Goal: Complete application form: Complete application form

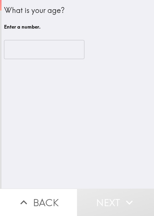
click at [17, 10] on div "What is your age?" at bounding box center [77, 10] width 147 height 10
click at [120, 40] on div "​" at bounding box center [77, 50] width 147 height 34
click at [47, 49] on input "number" at bounding box center [44, 49] width 80 height 19
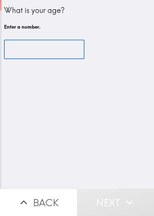
paste input "11801"
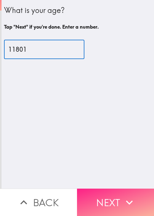
type input "11801"
click at [102, 198] on button "Next" at bounding box center [115, 201] width 77 height 27
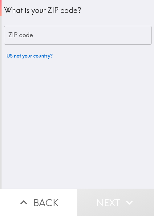
click at [120, 42] on input "ZIP code" at bounding box center [77, 35] width 147 height 19
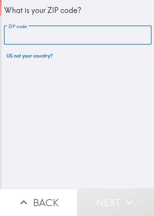
paste input "11801"
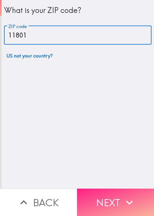
type input "11801"
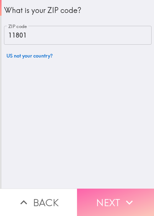
click at [115, 197] on button "Next" at bounding box center [115, 201] width 77 height 27
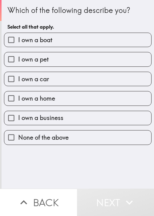
click at [64, 22] on div "Which of the following describe you? Select all that apply." at bounding box center [77, 19] width 140 height 28
click at [75, 41] on label "I own a boat" at bounding box center [77, 40] width 147 height 14
click at [18, 41] on input "I own a boat" at bounding box center [11, 40] width 14 height 14
checkbox input "true"
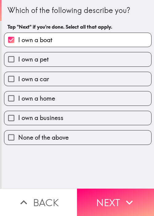
click at [61, 63] on label "I own a pet" at bounding box center [77, 59] width 147 height 14
click at [18, 63] on input "I own a pet" at bounding box center [11, 59] width 14 height 14
checkbox input "true"
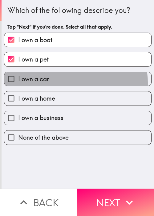
click at [58, 83] on label "I own a car" at bounding box center [77, 79] width 147 height 14
click at [18, 83] on input "I own a car" at bounding box center [11, 79] width 14 height 14
checkbox input "true"
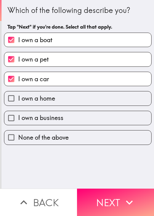
click at [58, 98] on label "I own a home" at bounding box center [77, 98] width 147 height 14
click at [18, 98] on input "I own a home" at bounding box center [11, 98] width 14 height 14
checkbox input "true"
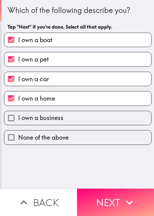
click at [61, 123] on label "I own a business" at bounding box center [77, 118] width 147 height 14
click at [18, 123] on input "I own a business" at bounding box center [11, 118] width 14 height 14
checkbox input "true"
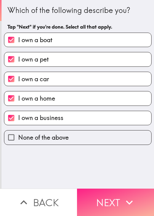
click at [115, 197] on button "Next" at bounding box center [115, 201] width 77 height 27
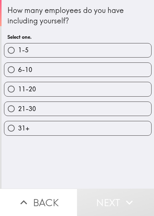
click at [45, 51] on label "1-5" at bounding box center [77, 50] width 147 height 14
click at [18, 51] on input "1-5" at bounding box center [11, 50] width 14 height 14
radio input "true"
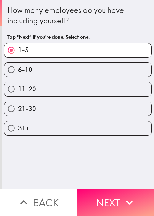
click at [116, 190] on button "Next" at bounding box center [115, 201] width 77 height 27
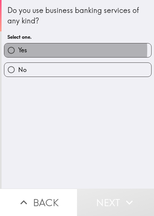
click at [28, 50] on label "Yes" at bounding box center [77, 50] width 147 height 14
click at [18, 50] on input "Yes" at bounding box center [11, 50] width 14 height 14
radio input "true"
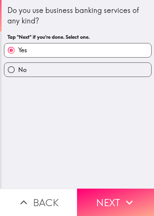
drag, startPoint x: 97, startPoint y: 191, endPoint x: 75, endPoint y: 178, distance: 25.1
click at [97, 191] on button "Next" at bounding box center [115, 201] width 77 height 27
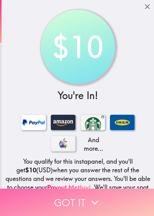
click at [45, 196] on button "Got it" at bounding box center [77, 201] width 154 height 27
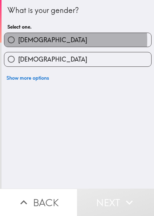
drag, startPoint x: 42, startPoint y: 41, endPoint x: 73, endPoint y: 95, distance: 62.2
click at [42, 41] on label "[DEMOGRAPHIC_DATA]" at bounding box center [77, 40] width 147 height 14
click at [18, 41] on input "[DEMOGRAPHIC_DATA]" at bounding box center [11, 40] width 14 height 14
radio input "true"
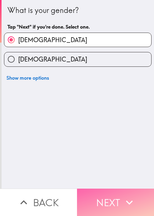
drag, startPoint x: 110, startPoint y: 201, endPoint x: 112, endPoint y: 195, distance: 6.6
click at [111, 201] on button "Next" at bounding box center [115, 201] width 77 height 27
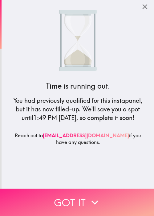
click at [82, 199] on button "Got it" at bounding box center [77, 201] width 154 height 27
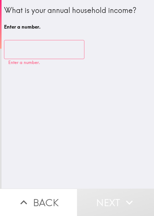
click at [124, 159] on div "What is your annual household income? Enter a number. ​ Enter a number." at bounding box center [78, 94] width 152 height 188
drag, startPoint x: 68, startPoint y: 125, endPoint x: 50, endPoint y: 78, distance: 49.8
click at [68, 123] on div "What is your annual household income? Enter a number. ​ Enter a number." at bounding box center [78, 94] width 152 height 188
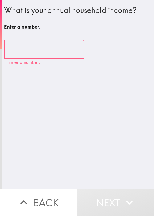
click at [39, 53] on input "number" at bounding box center [44, 49] width 80 height 19
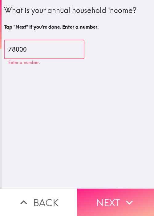
type input "78000"
click at [116, 191] on button "Next" at bounding box center [115, 201] width 77 height 27
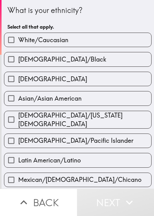
click at [43, 11] on div "What is your ethnicity?" at bounding box center [77, 10] width 140 height 10
click at [122, 36] on label "White/Caucasian" at bounding box center [77, 40] width 147 height 14
click at [18, 36] on input "White/Caucasian" at bounding box center [11, 40] width 14 height 14
checkbox input "true"
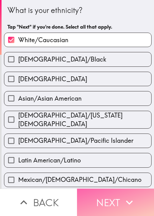
click at [100, 198] on button "Next" at bounding box center [115, 201] width 77 height 27
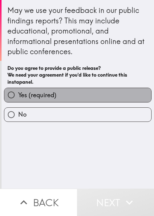
click at [120, 88] on label "Yes (required)" at bounding box center [77, 95] width 147 height 14
click at [18, 88] on input "Yes (required)" at bounding box center [11, 95] width 14 height 14
radio input "true"
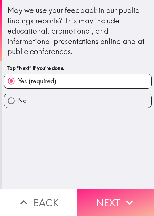
click at [127, 196] on icon "button" at bounding box center [129, 202] width 14 height 14
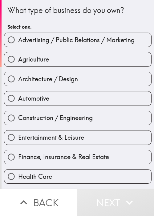
click at [116, 112] on label "Construction / Engineering" at bounding box center [77, 118] width 147 height 14
click at [18, 112] on input "Construction / Engineering" at bounding box center [11, 118] width 14 height 14
radio input "true"
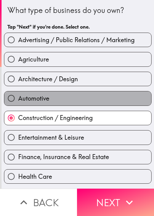
click at [117, 97] on label "Automotive" at bounding box center [77, 98] width 147 height 14
click at [18, 97] on input "Automotive" at bounding box center [11, 98] width 14 height 14
radio input "true"
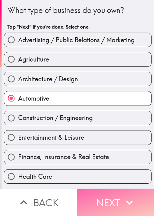
click at [118, 188] on button "Next" at bounding box center [115, 201] width 77 height 27
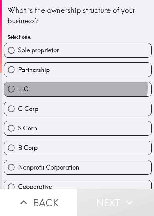
click at [58, 86] on label "LLC" at bounding box center [77, 89] width 147 height 14
click at [18, 86] on input "LLC" at bounding box center [11, 89] width 14 height 14
radio input "true"
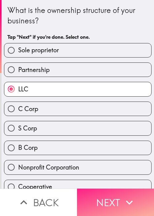
click at [112, 196] on button "Next" at bounding box center [115, 201] width 77 height 27
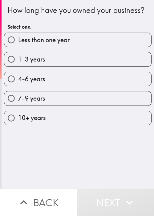
click at [114, 171] on div "How long have you owned your business? Select one. Less than one year 1-3 years…" at bounding box center [78, 94] width 152 height 188
click at [71, 66] on label "1-3 years" at bounding box center [77, 59] width 147 height 14
click at [18, 66] on input "1-3 years" at bounding box center [11, 59] width 14 height 14
radio input "true"
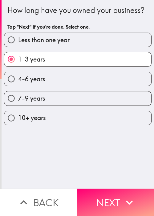
click at [134, 169] on div "How long have you owned your business? Tap "Next" if you're done. Select one. L…" at bounding box center [78, 94] width 152 height 188
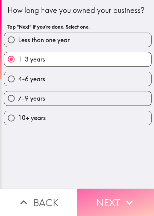
click at [124, 195] on icon "button" at bounding box center [129, 202] width 14 height 14
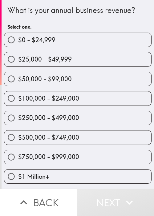
click at [48, 129] on div "$500,000 - $749,000" at bounding box center [75, 134] width 152 height 19
click at [37, 134] on span "$500,000 - $749,000" at bounding box center [48, 137] width 61 height 9
click at [18, 134] on input "$500,000 - $749,000" at bounding box center [11, 137] width 14 height 14
radio input "true"
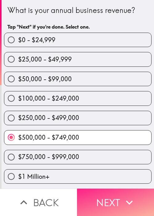
click at [117, 197] on button "Next" at bounding box center [115, 201] width 77 height 27
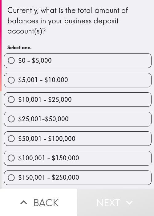
click at [33, 130] on div "$50,001 - $100,000" at bounding box center [75, 135] width 152 height 19
click at [40, 140] on span "$50,001 - $100,000" at bounding box center [46, 138] width 57 height 9
click at [18, 140] on input "$50,001 - $100,000" at bounding box center [11, 139] width 14 height 14
radio input "true"
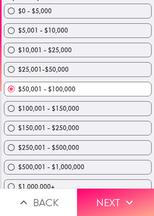
scroll to position [58, 0]
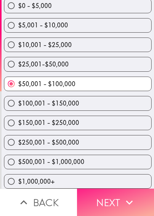
drag, startPoint x: 129, startPoint y: 196, endPoint x: 140, endPoint y: 196, distance: 11.4
click at [129, 200] on icon "button" at bounding box center [129, 202] width 7 height 4
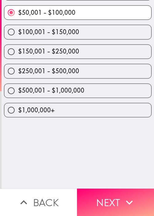
scroll to position [0, 0]
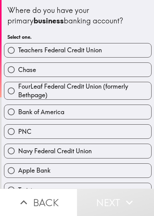
click at [93, 32] on div "Where do you have your primary business banking account? Select one." at bounding box center [77, 24] width 140 height 38
click at [84, 139] on div "Navy Federal Credit Union" at bounding box center [75, 148] width 152 height 19
drag, startPoint x: 85, startPoint y: 151, endPoint x: 87, endPoint y: 155, distance: 3.9
click at [85, 151] on span "Navy Federal Credit Union" at bounding box center [54, 151] width 73 height 9
click at [18, 151] on input "Navy Federal Credit Union" at bounding box center [11, 151] width 14 height 14
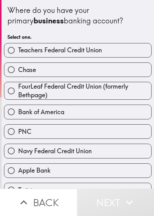
radio input "true"
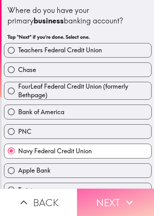
click at [116, 197] on button "Next" at bounding box center [115, 201] width 77 height 27
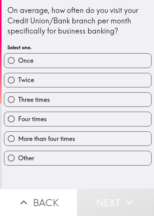
click at [95, 72] on div "Twice" at bounding box center [75, 77] width 152 height 19
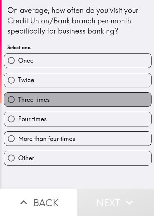
click at [88, 100] on label "Three times" at bounding box center [77, 99] width 147 height 14
click at [18, 100] on input "Three times" at bounding box center [11, 99] width 14 height 14
radio input "true"
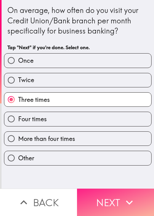
click at [126, 200] on icon "button" at bounding box center [129, 202] width 7 height 4
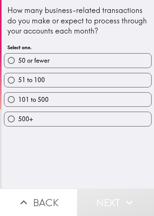
drag, startPoint x: 94, startPoint y: 142, endPoint x: 69, endPoint y: 104, distance: 45.3
click at [94, 140] on div "How many business-related transactions do you make or expect to process through…" at bounding box center [78, 94] width 152 height 188
drag, startPoint x: 65, startPoint y: 101, endPoint x: 96, endPoint y: 139, distance: 49.1
click at [66, 101] on label "101 to 500" at bounding box center [77, 99] width 147 height 14
click at [18, 101] on input "101 to 500" at bounding box center [11, 99] width 14 height 14
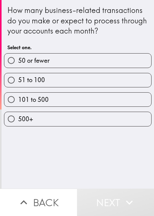
radio input "true"
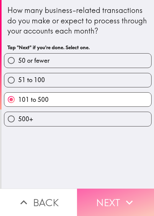
click at [117, 188] on button "Next" at bounding box center [115, 201] width 77 height 27
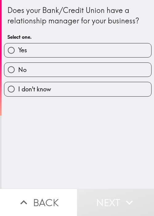
drag, startPoint x: 74, startPoint y: 139, endPoint x: 53, endPoint y: 83, distance: 59.3
click at [74, 137] on div "Does your Bank/Credit Union have a relationship manager for your business? Sele…" at bounding box center [78, 94] width 152 height 188
click at [59, 48] on label "Yes" at bounding box center [77, 50] width 147 height 14
click at [18, 48] on input "Yes" at bounding box center [11, 50] width 14 height 14
radio input "true"
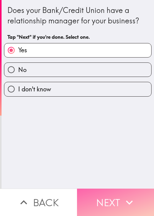
click at [117, 199] on button "Next" at bounding box center [115, 201] width 77 height 27
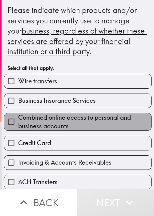
click at [81, 116] on span "Combined online access to personal and business accounts" at bounding box center [84, 121] width 133 height 17
click at [18, 116] on input "Combined online access to personal and business accounts" at bounding box center [11, 122] width 14 height 14
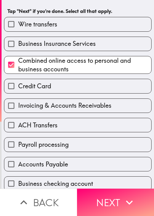
scroll to position [61, 0]
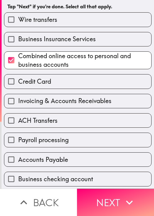
click at [75, 61] on span "Combined online access to personal and business accounts" at bounding box center [84, 60] width 133 height 17
click at [18, 61] on input "Combined online access to personal and business accounts" at bounding box center [11, 60] width 14 height 14
checkbox input "false"
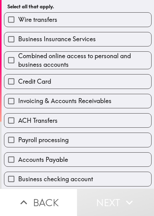
click at [60, 143] on span "Payroll processing" at bounding box center [43, 140] width 50 height 9
click at [18, 143] on input "Payroll processing" at bounding box center [11, 140] width 14 height 14
checkbox input "true"
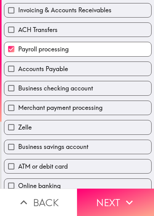
scroll to position [154, 0]
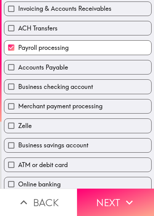
click at [75, 113] on div "Zelle" at bounding box center [75, 122] width 152 height 19
click at [92, 136] on div "Business savings account" at bounding box center [75, 142] width 152 height 19
click at [84, 116] on div "Zelle" at bounding box center [75, 122] width 152 height 19
click at [89, 133] on div "Business savings account" at bounding box center [75, 142] width 152 height 19
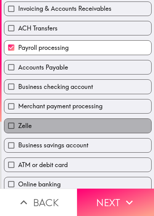
click at [92, 121] on label "Zelle" at bounding box center [77, 126] width 147 height 14
click at [18, 121] on input "Zelle" at bounding box center [11, 126] width 14 height 14
checkbox input "true"
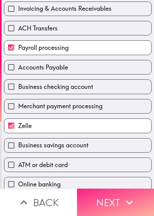
drag, startPoint x: 113, startPoint y: 204, endPoint x: 151, endPoint y: 156, distance: 61.7
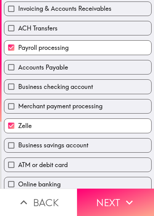
click at [114, 204] on button "Next" at bounding box center [115, 201] width 77 height 27
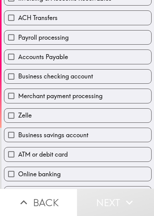
click at [95, 109] on label "Zelle" at bounding box center [77, 115] width 147 height 14
click at [18, 109] on input "Zelle" at bounding box center [11, 115] width 14 height 14
checkbox input "true"
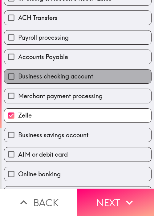
click at [84, 79] on span "Business checking account" at bounding box center [55, 76] width 75 height 9
click at [18, 79] on input "Business checking account" at bounding box center [11, 76] width 14 height 14
checkbox input "true"
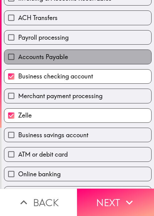
click at [90, 55] on label "Accounts Payable" at bounding box center [77, 57] width 147 height 14
click at [18, 55] on input "Accounts Payable" at bounding box center [11, 57] width 14 height 14
checkbox input "true"
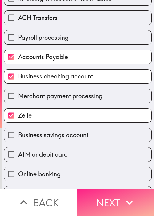
click at [123, 196] on icon "button" at bounding box center [129, 202] width 14 height 14
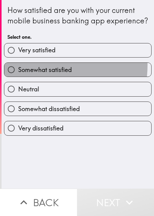
click at [41, 74] on span "Somewhat satisfied" at bounding box center [44, 69] width 53 height 9
click at [18, 75] on input "Somewhat satisfied" at bounding box center [11, 70] width 14 height 14
radio input "true"
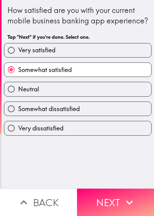
click at [61, 176] on div "How satisfied are you with your current mobile business banking app experience?…" at bounding box center [78, 94] width 152 height 188
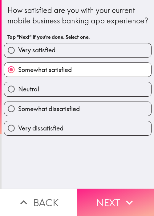
click at [102, 203] on button "Next" at bounding box center [115, 201] width 77 height 27
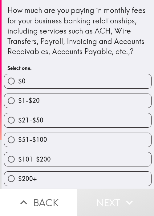
click at [88, 108] on label "$1-$20" at bounding box center [77, 101] width 147 height 14
click at [18, 108] on input "$1-$20" at bounding box center [11, 101] width 14 height 14
radio input "true"
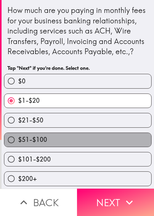
click at [88, 144] on label "$51-$100" at bounding box center [77, 140] width 147 height 14
click at [18, 144] on input "$51-$100" at bounding box center [11, 140] width 14 height 14
radio input "true"
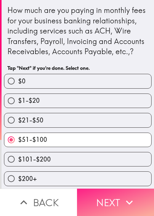
scroll to position [11, 0]
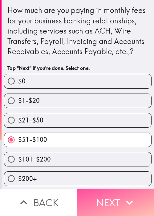
drag, startPoint x: 117, startPoint y: 191, endPoint x: 152, endPoint y: 183, distance: 35.9
click at [117, 192] on button "Next" at bounding box center [115, 201] width 77 height 27
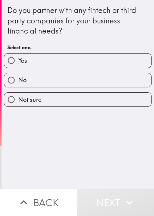
drag, startPoint x: 30, startPoint y: 61, endPoint x: 115, endPoint y: 62, distance: 84.5
click at [31, 61] on label "Yes" at bounding box center [77, 60] width 147 height 14
click at [18, 61] on input "Yes" at bounding box center [11, 60] width 14 height 14
radio input "true"
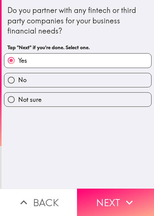
drag, startPoint x: 52, startPoint y: 163, endPoint x: 63, endPoint y: 166, distance: 10.8
click at [54, 163] on div "Do you partner with any fintech or third party companies for your business fina…" at bounding box center [78, 94] width 152 height 188
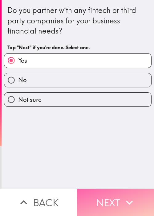
click at [104, 192] on button "Next" at bounding box center [115, 201] width 77 height 27
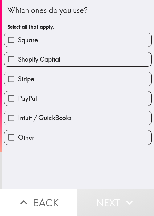
click at [117, 170] on div "Which ones do you use? Select all that apply. Square Shopify Capital Stripe Pay…" at bounding box center [78, 94] width 152 height 188
click at [52, 72] on label "Stripe" at bounding box center [77, 79] width 147 height 14
click at [18, 72] on input "Stripe" at bounding box center [11, 79] width 14 height 14
checkbox input "true"
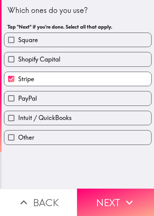
click at [87, 49] on div "Shopify Capital" at bounding box center [75, 56] width 152 height 19
click at [96, 43] on label "Square" at bounding box center [77, 40] width 147 height 14
click at [18, 43] on input "Square" at bounding box center [11, 40] width 14 height 14
checkbox input "true"
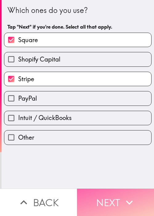
click at [119, 196] on button "Next" at bounding box center [115, 201] width 77 height 27
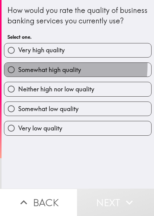
click at [37, 74] on span "Somewhat high quality" at bounding box center [49, 69] width 63 height 9
click at [18, 76] on input "Somewhat high quality" at bounding box center [11, 70] width 14 height 14
radio input "true"
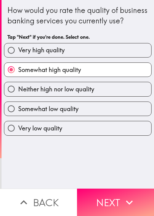
click at [63, 113] on span "Somewhat low quality" at bounding box center [48, 108] width 60 height 9
click at [18, 116] on input "Somewhat low quality" at bounding box center [11, 109] width 14 height 14
radio input "true"
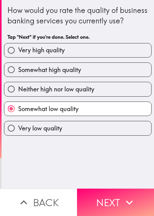
click at [97, 96] on label "Neither high nor low quality" at bounding box center [77, 89] width 147 height 14
click at [18, 96] on input "Neither high nor low quality" at bounding box center [11, 89] width 14 height 14
radio input "true"
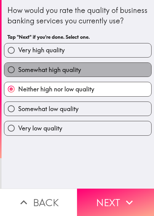
click at [99, 77] on label "Somewhat high quality" at bounding box center [77, 70] width 147 height 14
click at [18, 77] on input "Somewhat high quality" at bounding box center [11, 70] width 14 height 14
radio input "true"
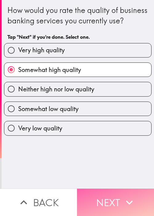
drag, startPoint x: 134, startPoint y: 185, endPoint x: 133, endPoint y: 189, distance: 4.6
click at [134, 188] on button "Next" at bounding box center [115, 201] width 77 height 27
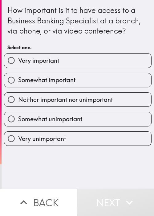
drag, startPoint x: 79, startPoint y: 76, endPoint x: 81, endPoint y: 82, distance: 6.6
click at [79, 76] on label "Somewhat important" at bounding box center [77, 80] width 147 height 14
click at [18, 76] on input "Somewhat important" at bounding box center [11, 80] width 14 height 14
radio input "true"
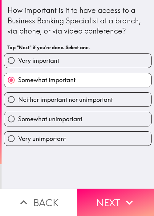
click at [117, 191] on button "Next" at bounding box center [115, 201] width 77 height 27
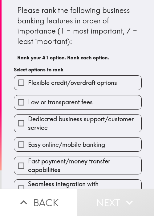
click at [67, 105] on span "Low or transparent fees" at bounding box center [60, 102] width 65 height 9
click at [28, 105] on input "Low or transparent fees" at bounding box center [21, 102] width 14 height 14
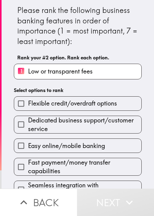
click at [70, 142] on span "Easy online/mobile banking" at bounding box center [66, 145] width 77 height 9
click at [28, 142] on input "Easy online/mobile banking" at bounding box center [21, 146] width 14 height 14
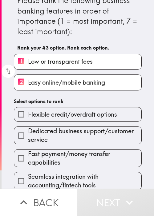
scroll to position [34, 0]
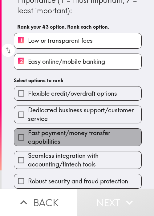
click at [77, 135] on span "Fast payment/money transfer capabilities" at bounding box center [84, 136] width 113 height 17
click at [28, 135] on input "Fast payment/money transfer capabilities" at bounding box center [21, 137] width 14 height 14
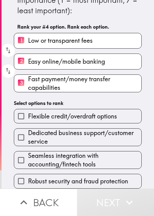
click at [70, 161] on span "Seamless integration with accounting/fintech tools" at bounding box center [84, 159] width 113 height 17
click at [28, 161] on input "Seamless integration with accounting/fintech tools" at bounding box center [21, 160] width 14 height 14
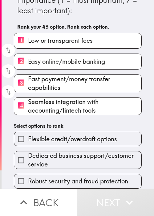
click at [84, 146] on div "Dedicated business support/customer service" at bounding box center [75, 157] width 132 height 23
click at [92, 160] on span "Dedicated business support/customer service" at bounding box center [84, 159] width 113 height 17
click at [28, 160] on input "Dedicated business support/customer service" at bounding box center [21, 160] width 14 height 14
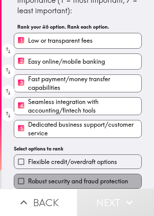
click at [88, 177] on span "Robust security and fraud protection" at bounding box center [78, 181] width 100 height 9
click at [28, 176] on input "Robust security and fraud protection" at bounding box center [21, 181] width 14 height 14
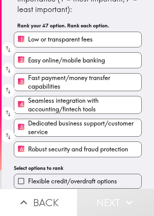
click at [75, 177] on span "Flexible credit/overdraft options" at bounding box center [72, 181] width 89 height 9
click at [28, 176] on input "Flexible credit/overdraft options" at bounding box center [21, 181] width 14 height 14
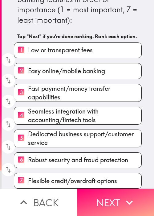
drag, startPoint x: 121, startPoint y: 195, endPoint x: 129, endPoint y: 181, distance: 16.1
click at [122, 195] on icon "button" at bounding box center [129, 202] width 14 height 14
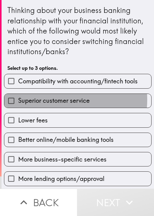
click at [51, 99] on span "Superior customer service" at bounding box center [53, 100] width 71 height 9
click at [18, 99] on input "Superior customer service" at bounding box center [11, 101] width 14 height 14
checkbox input "true"
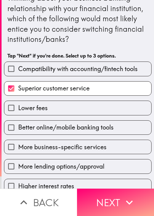
scroll to position [40, 0]
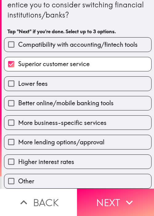
click at [54, 118] on span "More business-specific services" at bounding box center [62, 122] width 88 height 9
click at [18, 116] on input "More business-specific services" at bounding box center [11, 123] width 14 height 14
checkbox input "true"
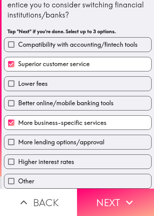
drag, startPoint x: 50, startPoint y: 143, endPoint x: 60, endPoint y: 143, distance: 9.9
click at [50, 142] on label "More lending options/approval" at bounding box center [77, 142] width 147 height 14
click at [18, 142] on input "More lending options/approval" at bounding box center [11, 142] width 14 height 14
checkbox input "true"
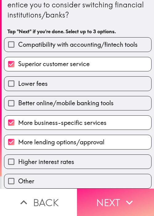
click at [127, 200] on icon "button" at bounding box center [129, 202] width 14 height 14
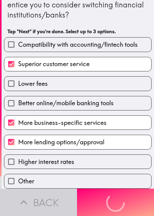
scroll to position [0, 0]
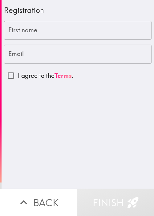
click at [45, 31] on input "First name" at bounding box center [77, 30] width 147 height 19
paste input "Barrie"
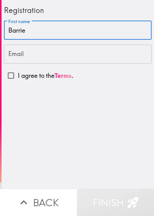
type input "Barrie"
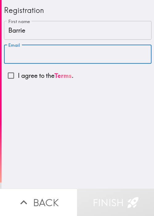
click at [48, 55] on input "Email" at bounding box center [77, 54] width 147 height 19
paste input "[EMAIL_ADDRESS][DOMAIN_NAME]"
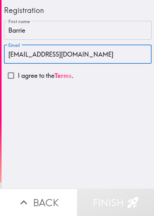
type input "[EMAIL_ADDRESS][DOMAIN_NAME]"
click at [6, 78] on input "I agree to the Terms ." at bounding box center [11, 76] width 14 height 14
checkbox input "true"
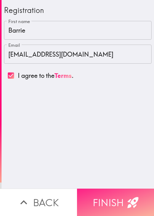
click at [104, 189] on button "Finish" at bounding box center [115, 201] width 77 height 27
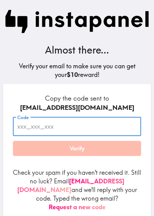
click at [55, 129] on input "Code" at bounding box center [77, 126] width 128 height 19
paste input "94m_Tdm_Rit"
type input "94m_Tdm_Rit"
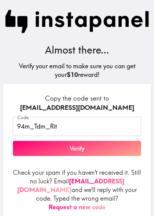
click at [83, 98] on h6 "Copy the code sent to [EMAIL_ADDRESS][DOMAIN_NAME]" at bounding box center [77, 103] width 128 height 18
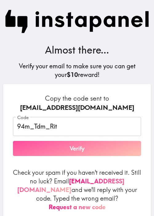
click at [89, 150] on button "Verify" at bounding box center [77, 148] width 128 height 15
